Goal: Book appointment/travel/reservation

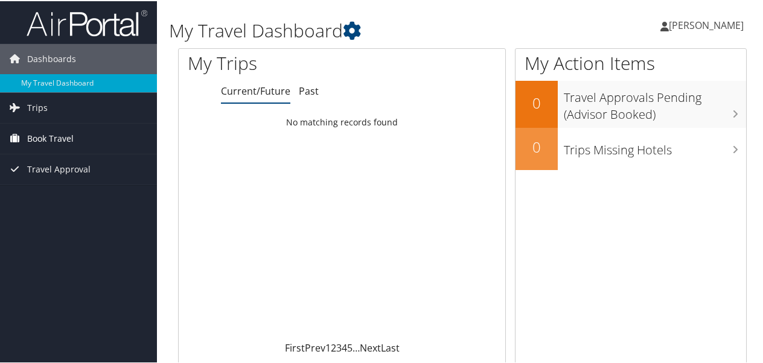
click at [93, 148] on link "Book Travel" at bounding box center [78, 138] width 157 height 30
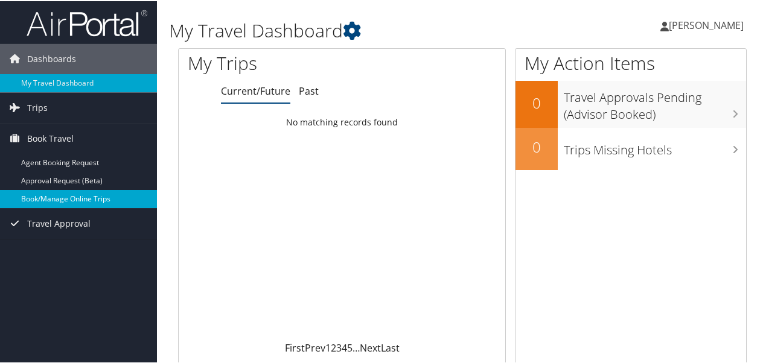
click at [88, 197] on link "Book/Manage Online Trips" at bounding box center [78, 198] width 157 height 18
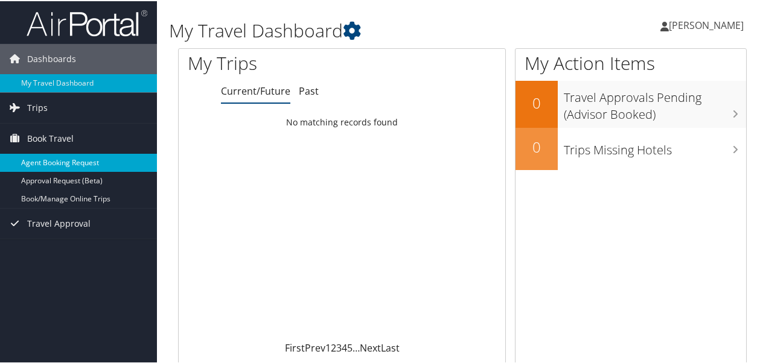
click at [69, 162] on link "Agent Booking Request" at bounding box center [78, 162] width 157 height 18
